Goal: Information Seeking & Learning: Learn about a topic

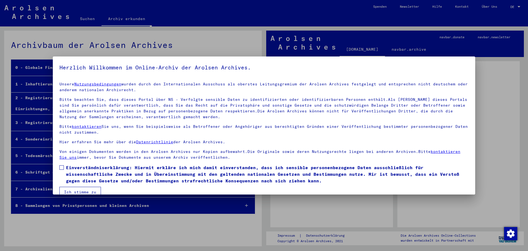
scroll to position [9, 0]
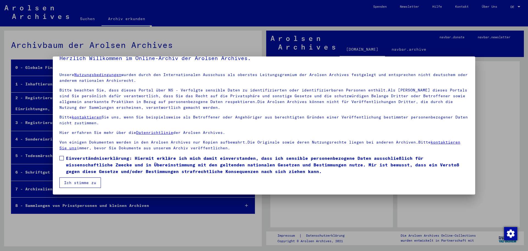
click at [63, 157] on span at bounding box center [61, 158] width 4 height 4
click at [66, 183] on button "Ich stimme zu" at bounding box center [80, 182] width 42 height 10
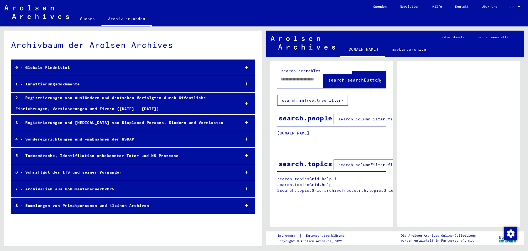
click at [296, 120] on div "search.people" at bounding box center [306, 118] width 54 height 10
click at [339, 119] on span "search.columnFilter.filter" at bounding box center [370, 118] width 64 height 5
click at [312, 120] on div "search.people" at bounding box center [306, 118] width 54 height 10
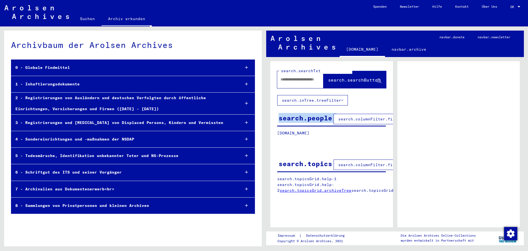
click at [391, 53] on link "navbar.archive" at bounding box center [409, 49] width 48 height 13
